Goal: Information Seeking & Learning: Learn about a topic

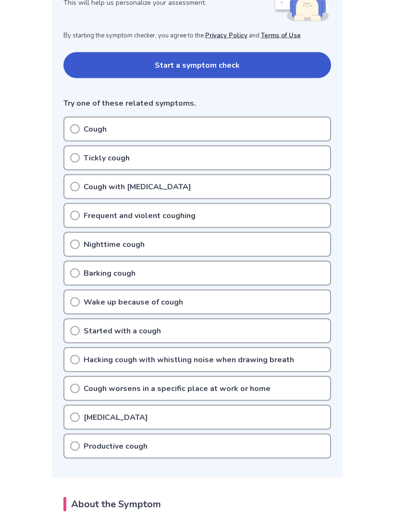
scroll to position [171, 0]
click at [71, 128] on circle at bounding box center [75, 128] width 9 height 9
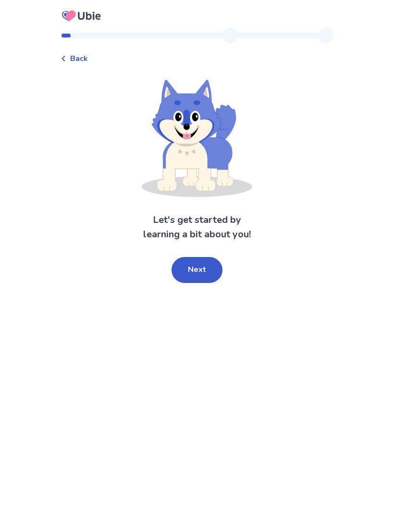
click at [197, 269] on button "Next" at bounding box center [196, 270] width 51 height 26
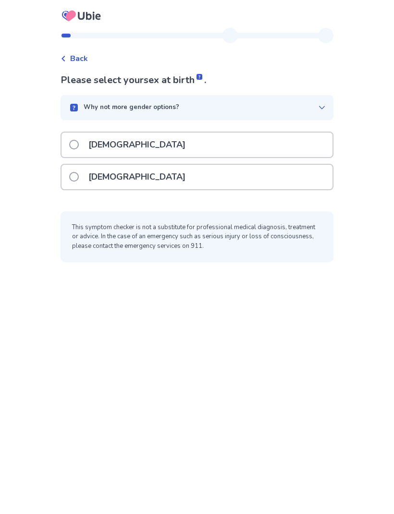
click at [72, 179] on div "Female" at bounding box center [196, 177] width 271 height 24
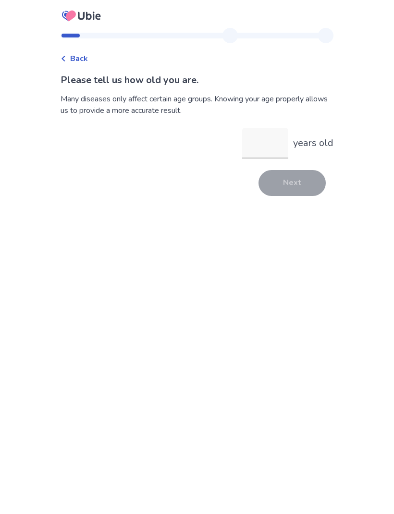
click at [263, 140] on input "years old" at bounding box center [265, 143] width 46 height 31
type input "**"
click at [297, 185] on button "Next" at bounding box center [291, 183] width 67 height 26
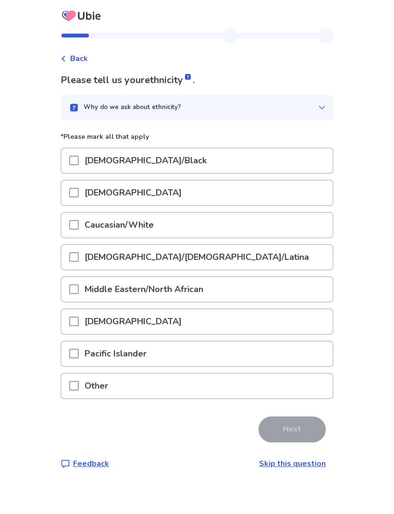
click at [78, 222] on span at bounding box center [74, 225] width 10 height 10
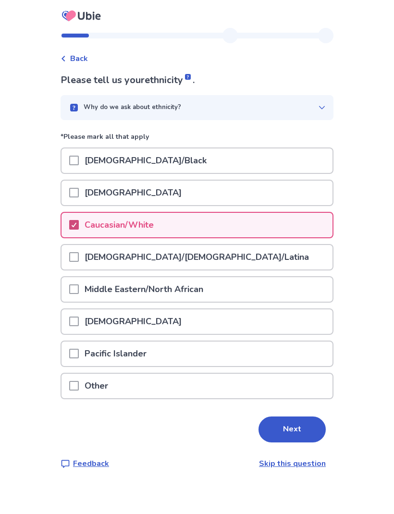
click at [300, 428] on button "Next" at bounding box center [291, 429] width 67 height 26
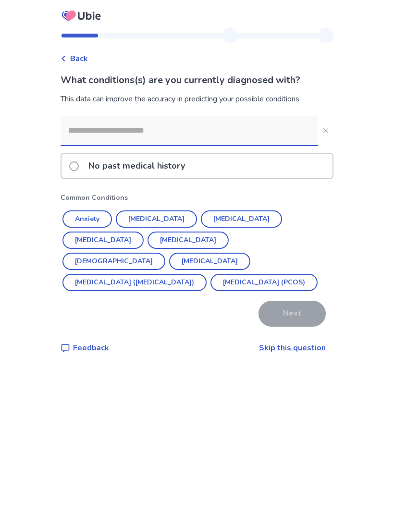
click at [144, 232] on button "Diabetes" at bounding box center [102, 240] width 81 height 17
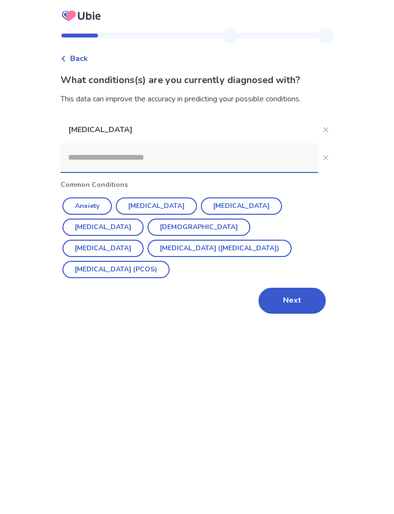
click at [297, 307] on button "Next" at bounding box center [291, 301] width 67 height 26
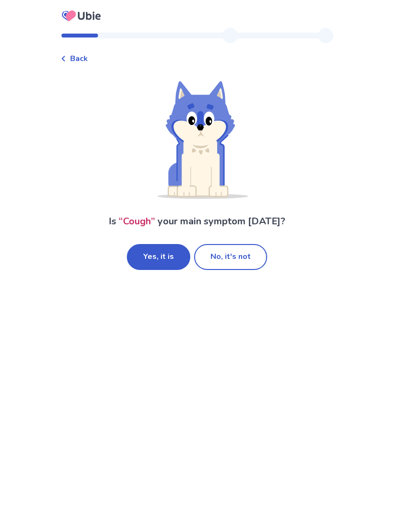
click at [166, 254] on button "Yes, it is" at bounding box center [158, 257] width 63 height 26
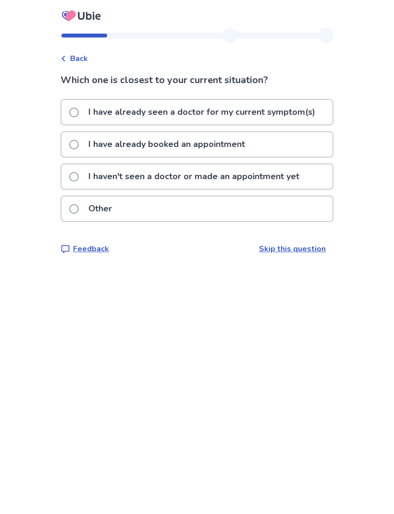
click at [75, 172] on label "I haven't seen a doctor or made an appointment yet" at bounding box center [187, 176] width 236 height 24
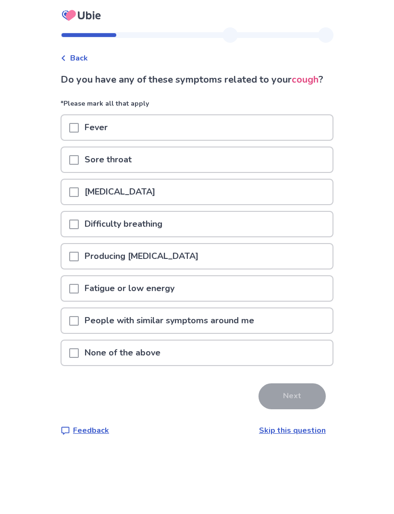
scroll to position [32, 0]
click at [75, 284] on span at bounding box center [74, 289] width 10 height 10
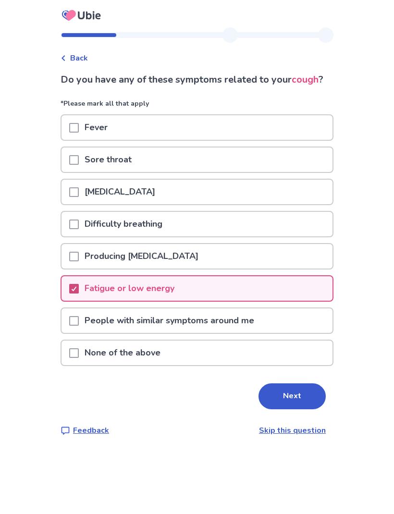
click at [292, 384] on button "Next" at bounding box center [291, 397] width 67 height 26
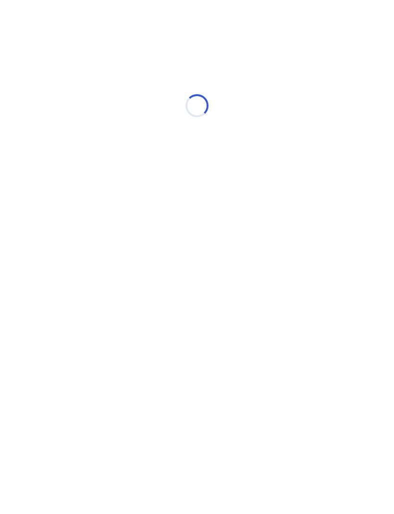
select select "*"
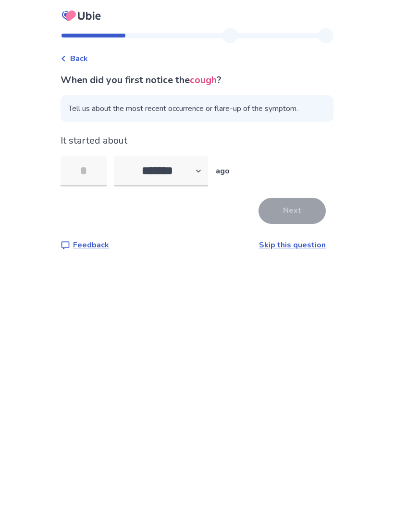
click at [102, 172] on input "tel" at bounding box center [84, 171] width 46 height 31
type input "*"
click at [301, 206] on button "Next" at bounding box center [291, 211] width 67 height 26
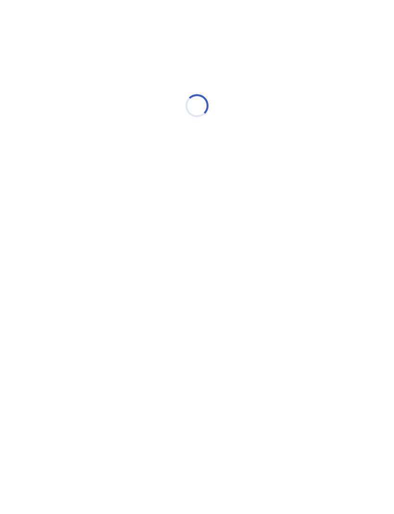
select select "*"
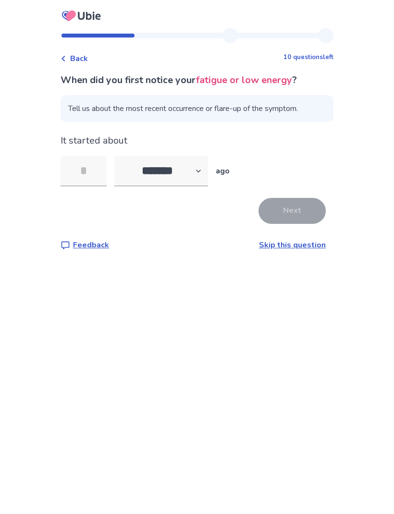
click at [87, 168] on input "tel" at bounding box center [84, 171] width 46 height 31
type input "**"
click at [296, 208] on button "Next" at bounding box center [291, 211] width 67 height 26
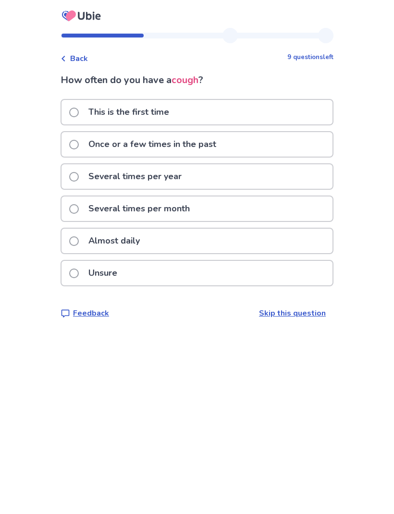
click at [76, 142] on span at bounding box center [74, 145] width 10 height 10
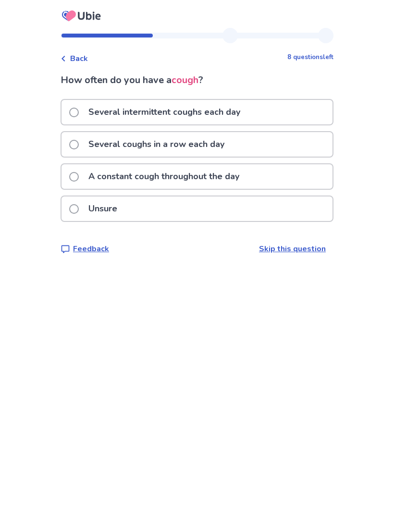
click at [85, 176] on label "A constant cough throughout the day" at bounding box center [157, 176] width 176 height 24
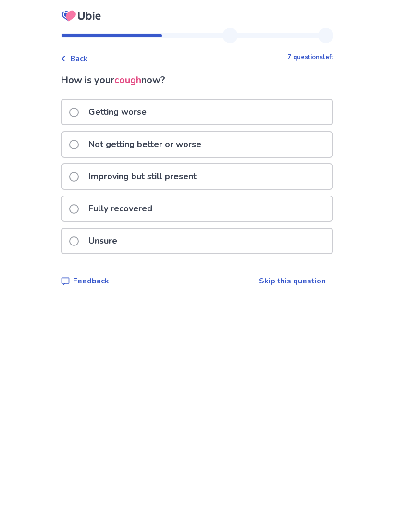
click at [240, 115] on div "Getting worse" at bounding box center [196, 112] width 271 height 24
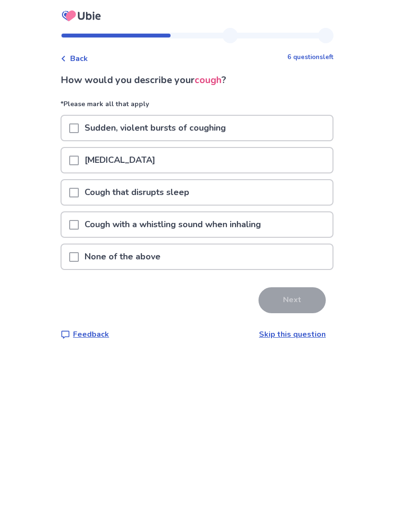
click at [71, 162] on div "Dry cough" at bounding box center [196, 160] width 271 height 24
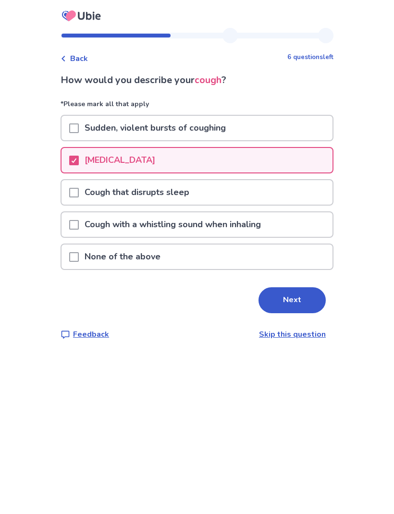
click at [303, 293] on button "Next" at bounding box center [291, 300] width 67 height 26
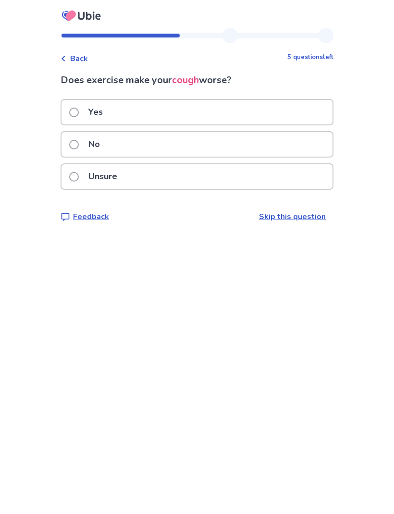
click at [71, 176] on div "Unsure" at bounding box center [196, 176] width 271 height 24
click at [75, 177] on span at bounding box center [74, 177] width 10 height 10
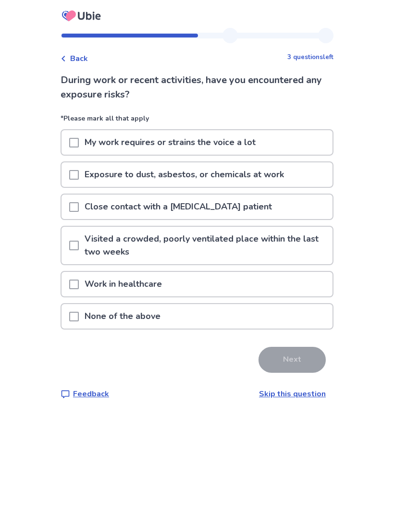
click at [79, 309] on div at bounding box center [74, 316] width 10 height 24
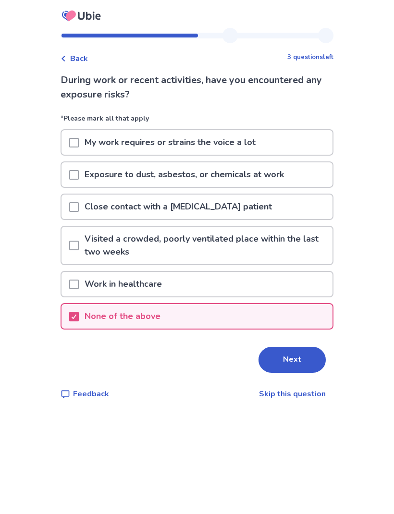
click at [295, 358] on button "Next" at bounding box center [291, 360] width 67 height 26
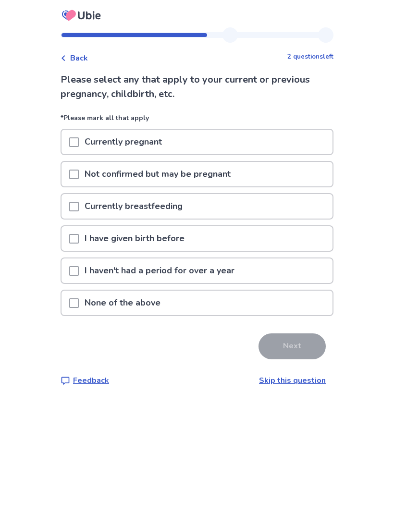
scroll to position [32, 0]
click at [76, 267] on span at bounding box center [74, 272] width 10 height 10
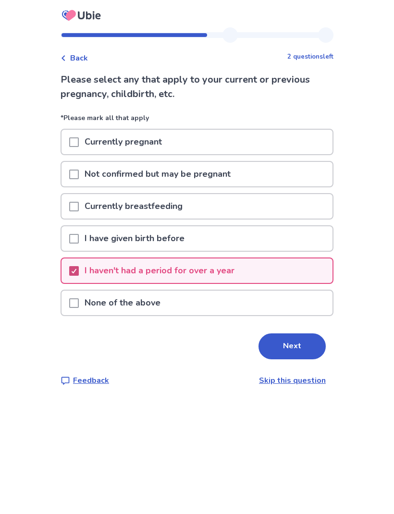
click at [296, 334] on button "Next" at bounding box center [291, 347] width 67 height 26
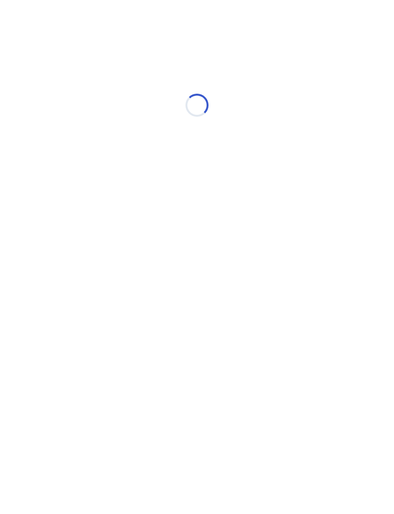
scroll to position [0, 0]
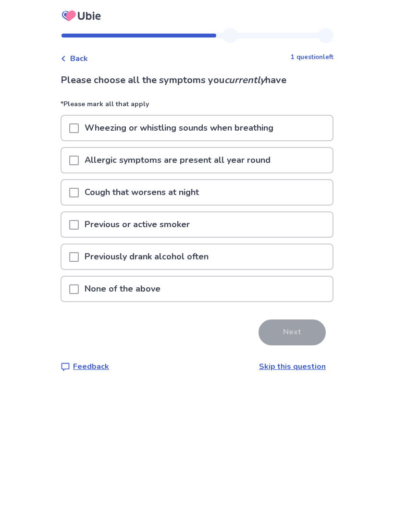
click at [76, 194] on span at bounding box center [74, 193] width 10 height 10
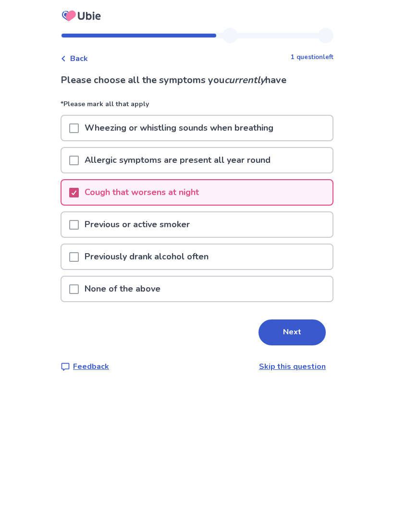
click at [287, 333] on button "Next" at bounding box center [291, 332] width 67 height 26
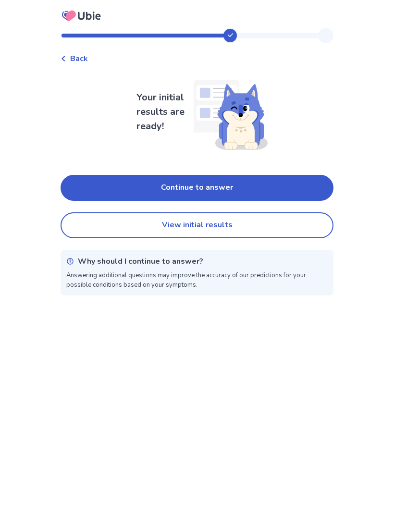
click at [89, 191] on button "Continue to answer" at bounding box center [197, 188] width 273 height 26
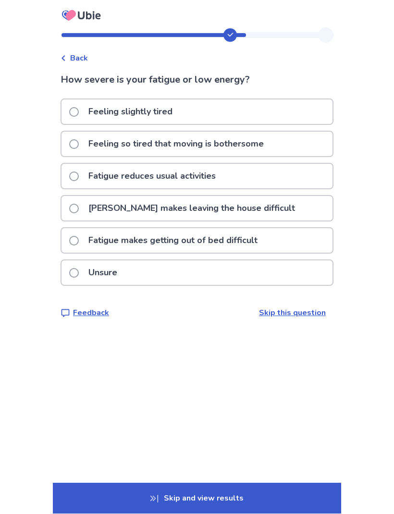
scroll to position [16, 0]
click at [79, 172] on span at bounding box center [74, 177] width 10 height 10
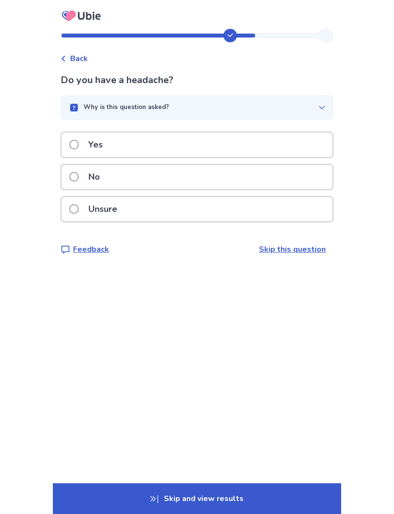
click at [311, 101] on button "Why is this question asked?" at bounding box center [197, 107] width 273 height 25
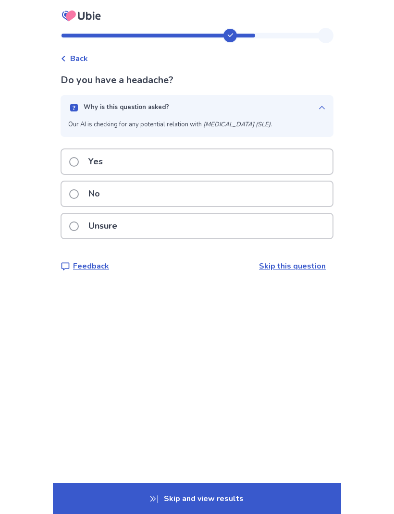
click at [79, 161] on span at bounding box center [74, 162] width 10 height 10
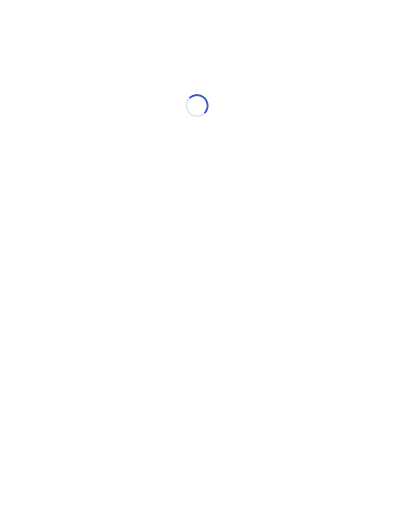
select select "*"
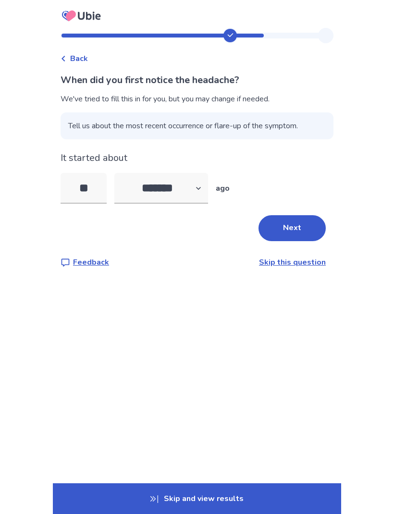
click at [87, 182] on input "**" at bounding box center [84, 188] width 46 height 31
type input "*"
click at [301, 221] on button "Next" at bounding box center [291, 228] width 67 height 26
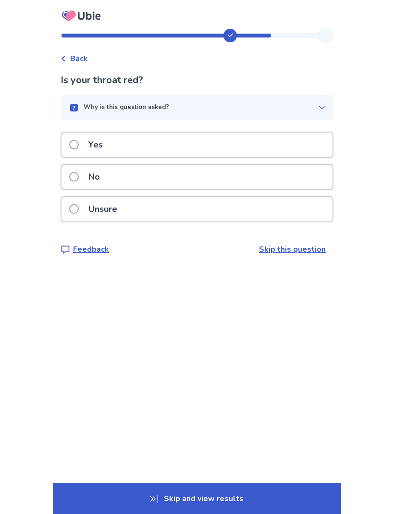
click at [77, 205] on span at bounding box center [74, 209] width 10 height 10
click at [79, 144] on span at bounding box center [74, 145] width 10 height 10
click at [78, 145] on span at bounding box center [74, 145] width 10 height 10
click at [79, 175] on span at bounding box center [74, 177] width 10 height 10
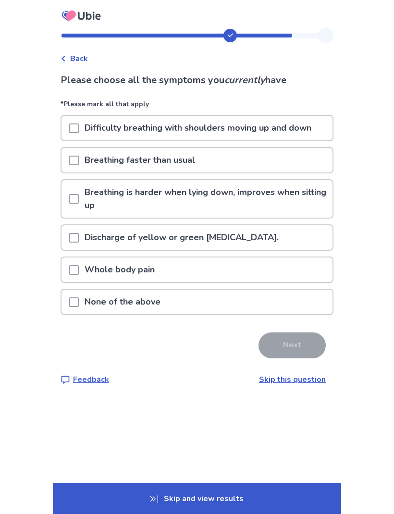
click at [63, 305] on div "Back Please choose all the symptoms you currently have *Please mark all that ap…" at bounding box center [197, 214] width 288 height 373
click at [78, 298] on span at bounding box center [74, 302] width 10 height 10
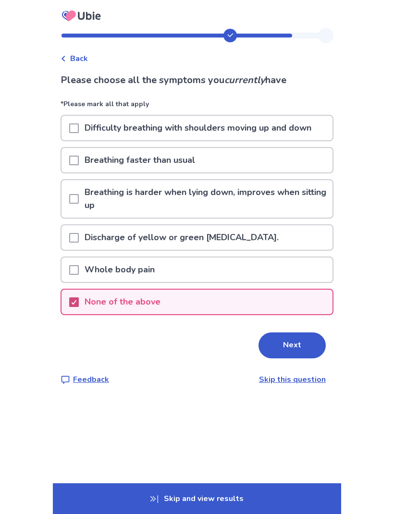
click at [300, 339] on button "Next" at bounding box center [291, 345] width 67 height 26
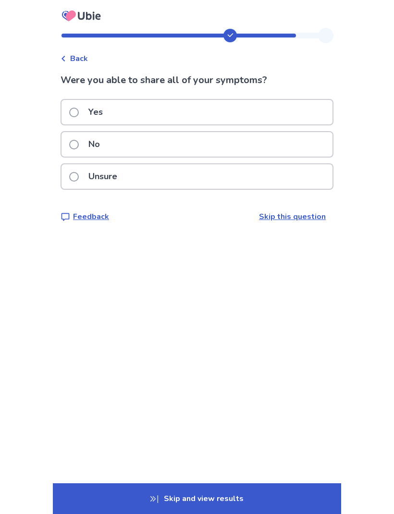
click at [80, 105] on label "Yes" at bounding box center [88, 112] width 39 height 24
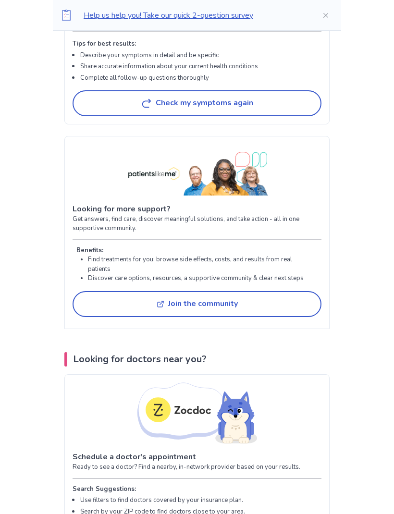
scroll to position [1716, 0]
